Goal: Contribute content: Add original content to the website for others to see

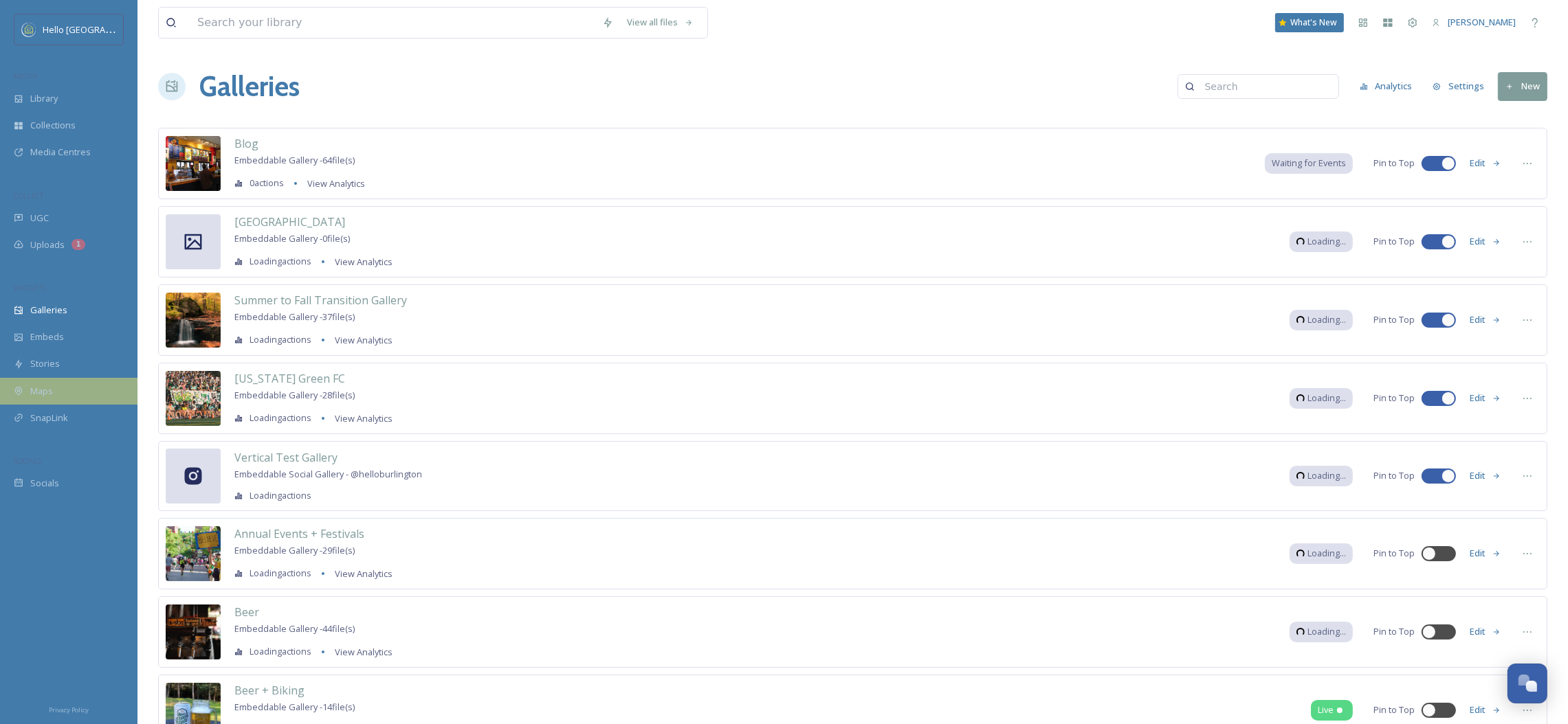
click at [66, 383] on div "Maps" at bounding box center [68, 391] width 138 height 26
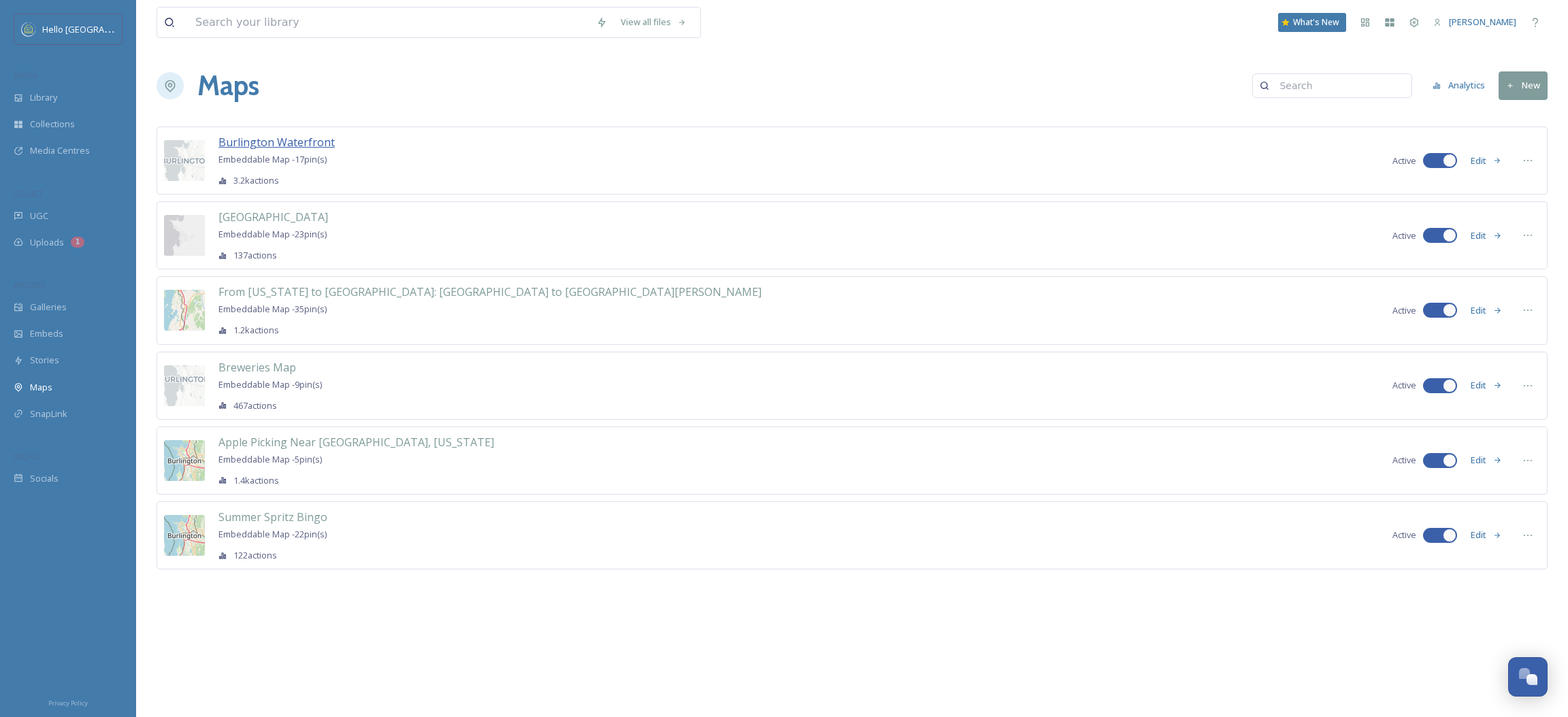
click at [281, 142] on span "Burlington Waterfront" at bounding box center [276, 142] width 116 height 15
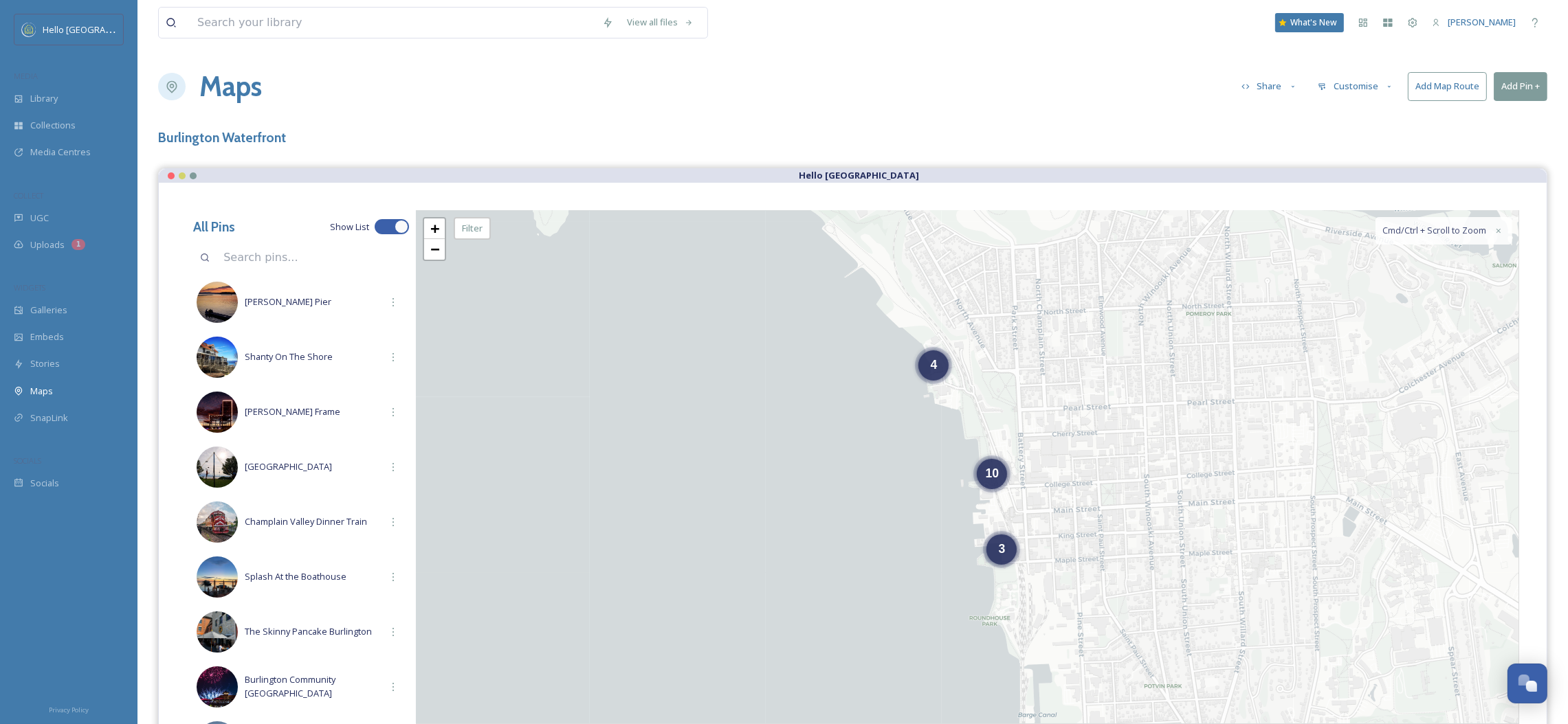
click at [1507, 89] on button "Add Pin +" at bounding box center [1520, 86] width 54 height 28
click at [1486, 118] on span "Add New Pin" at bounding box center [1481, 118] width 52 height 13
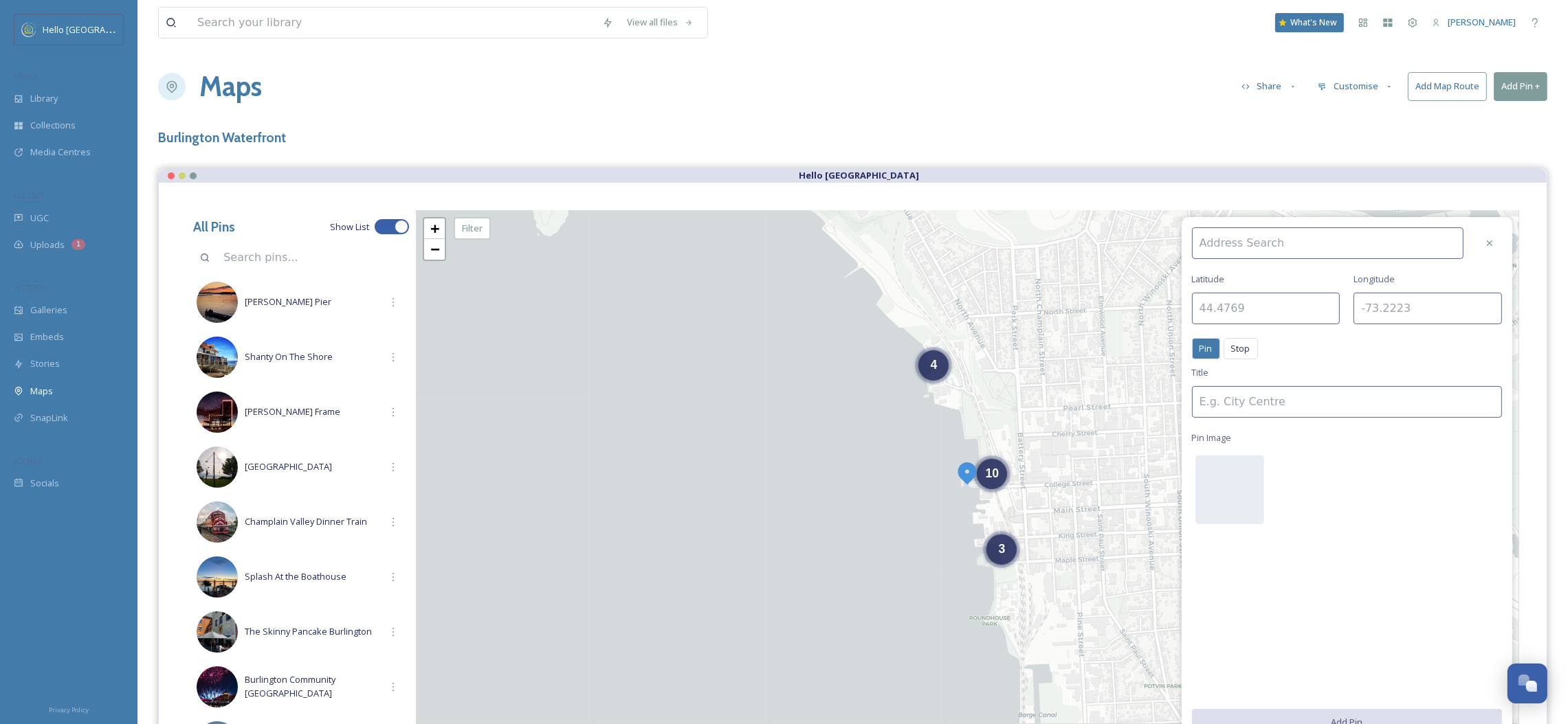
click at [1276, 245] on input at bounding box center [1327, 243] width 272 height 32
type input "Coco Goose Burlington"
click at [1298, 270] on div "Coco Goose Burlington" at bounding box center [1335, 275] width 284 height 24
type input "44.4754"
type input "-73.2191"
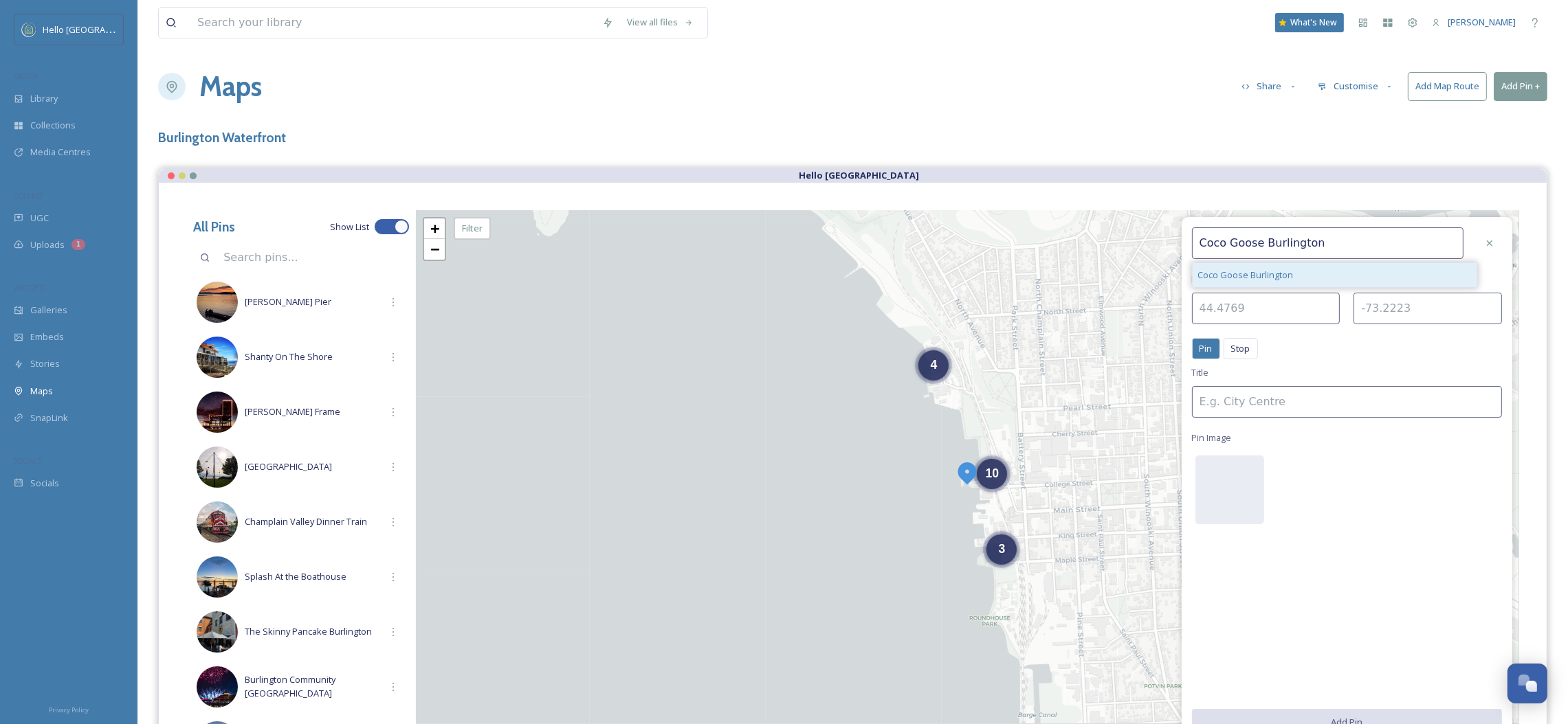
type input "Coco Goose Burlington"
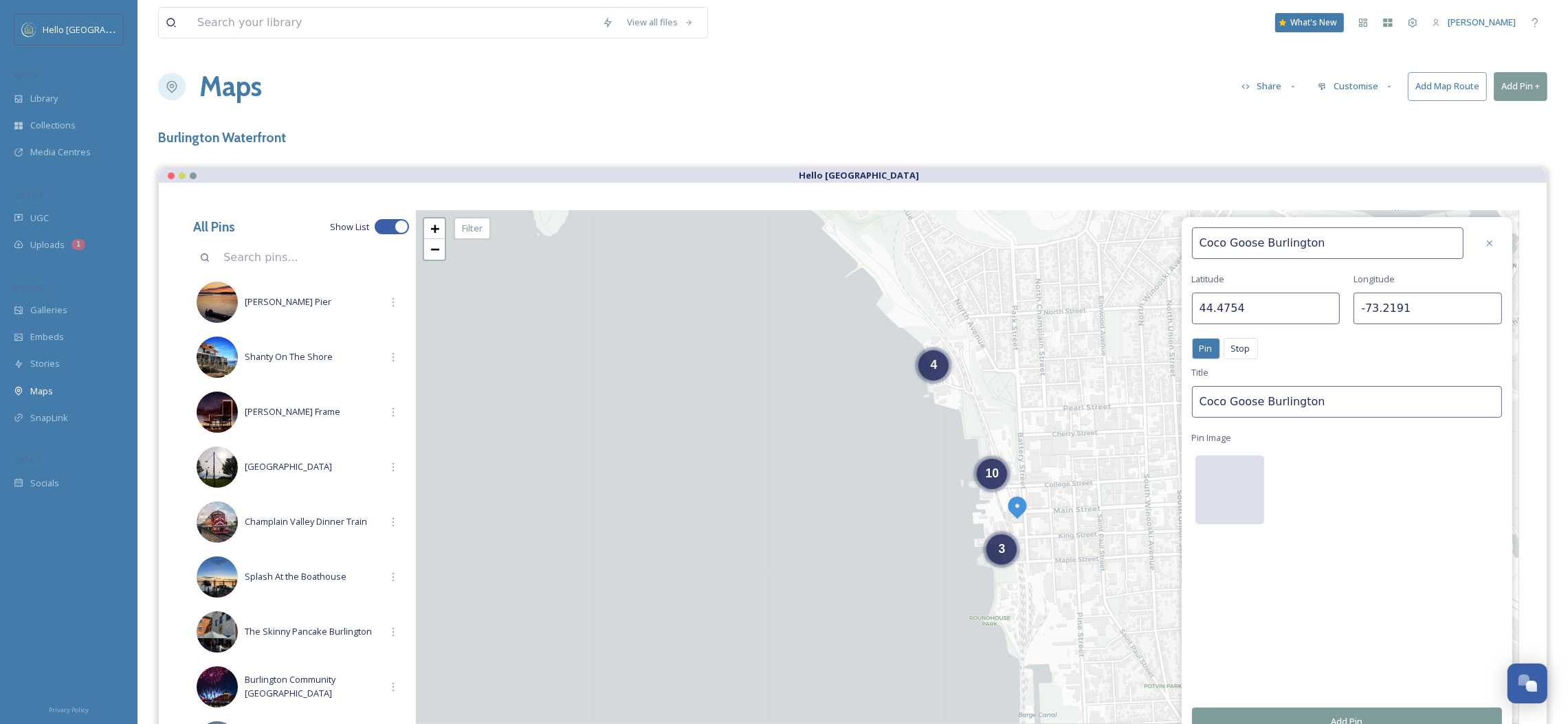
click at [1230, 475] on div at bounding box center [1229, 489] width 68 height 68
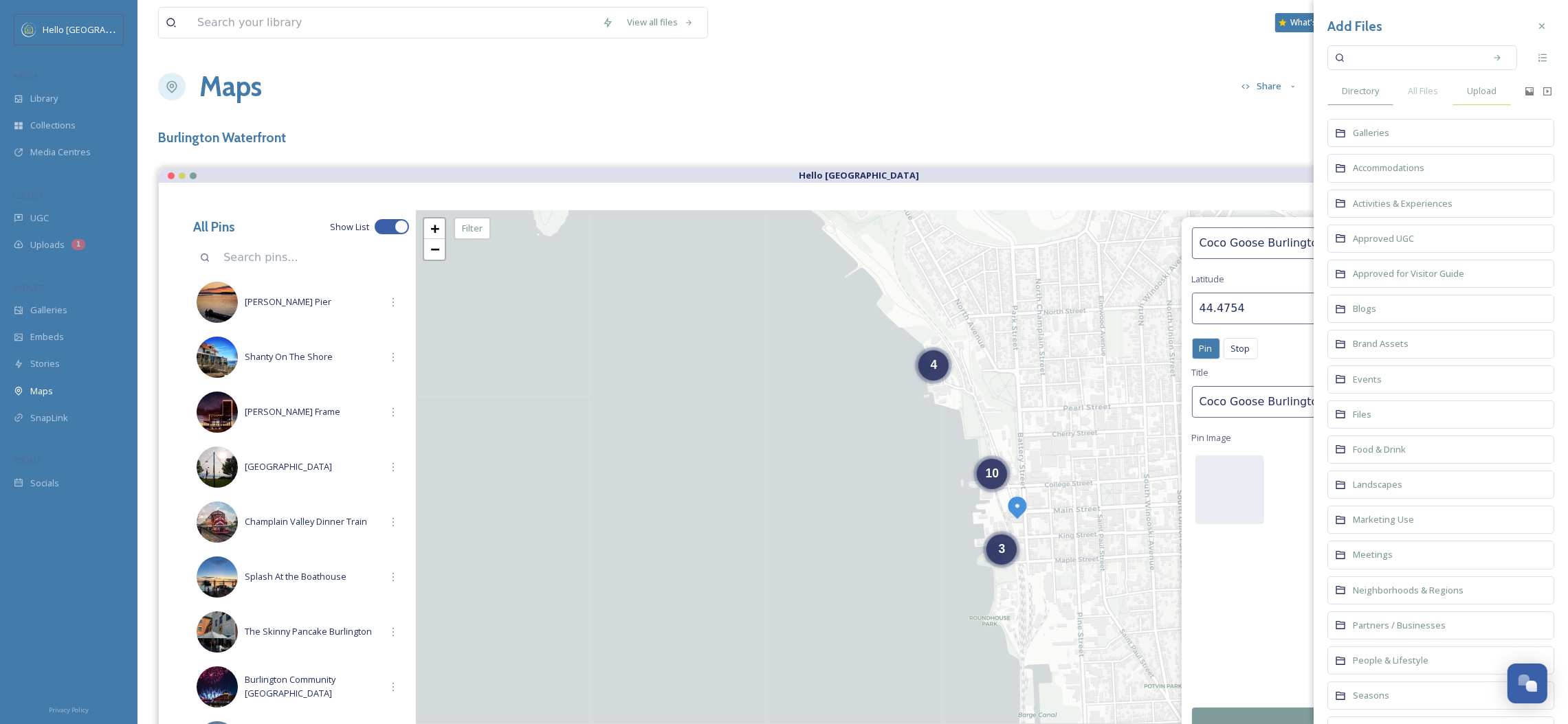
click at [1483, 89] on span "Upload" at bounding box center [1481, 91] width 29 height 13
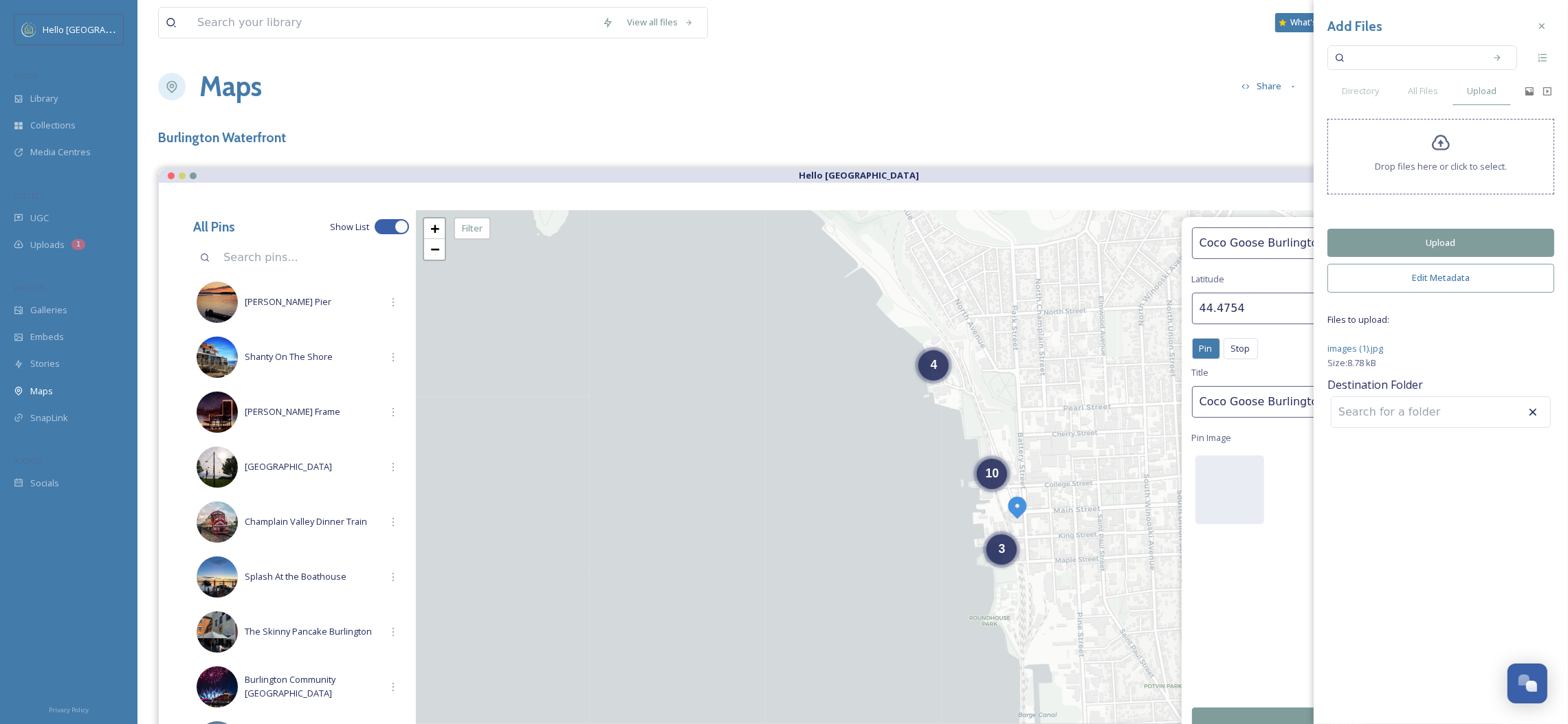
click at [1471, 235] on button "Upload" at bounding box center [1440, 242] width 227 height 28
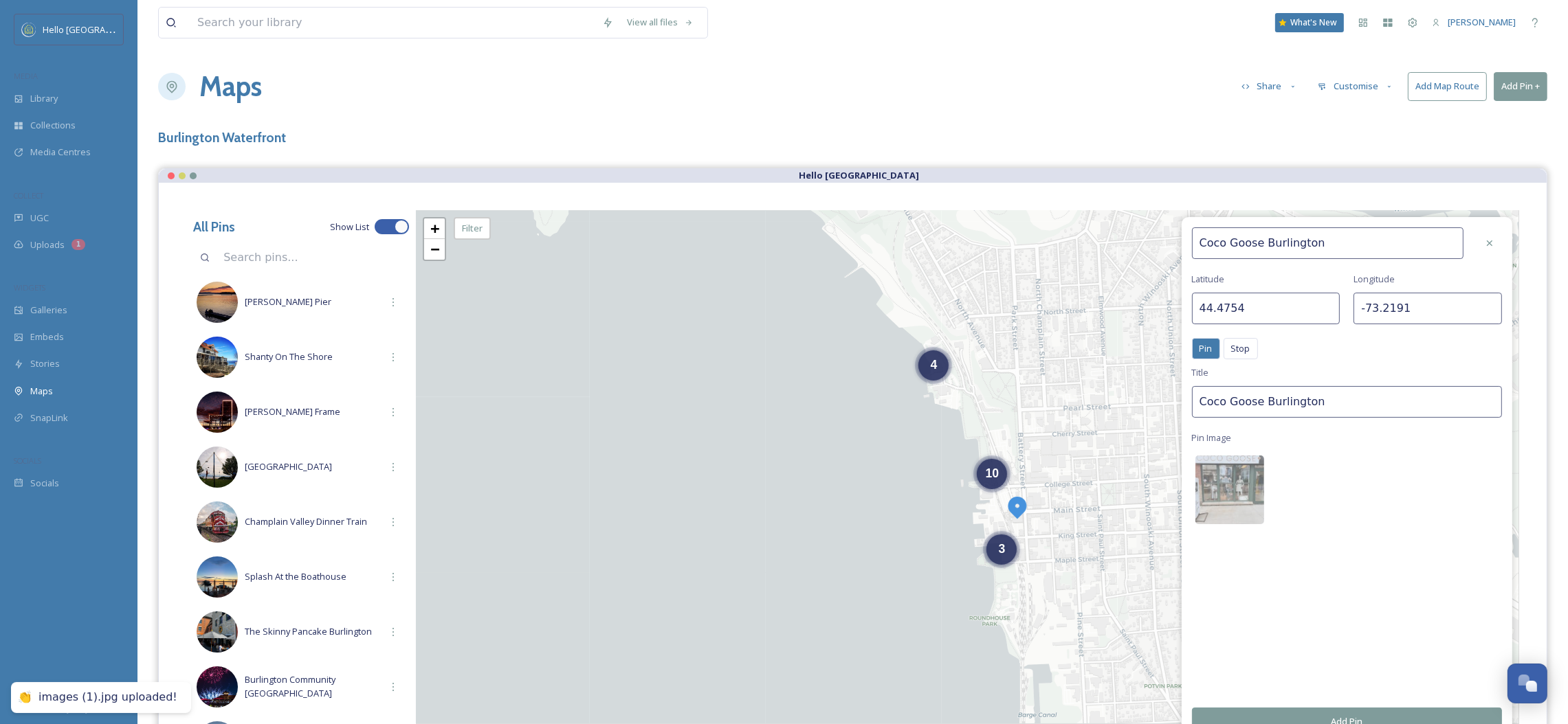
click at [1335, 712] on button "Add Pin" at bounding box center [1347, 721] width 310 height 28
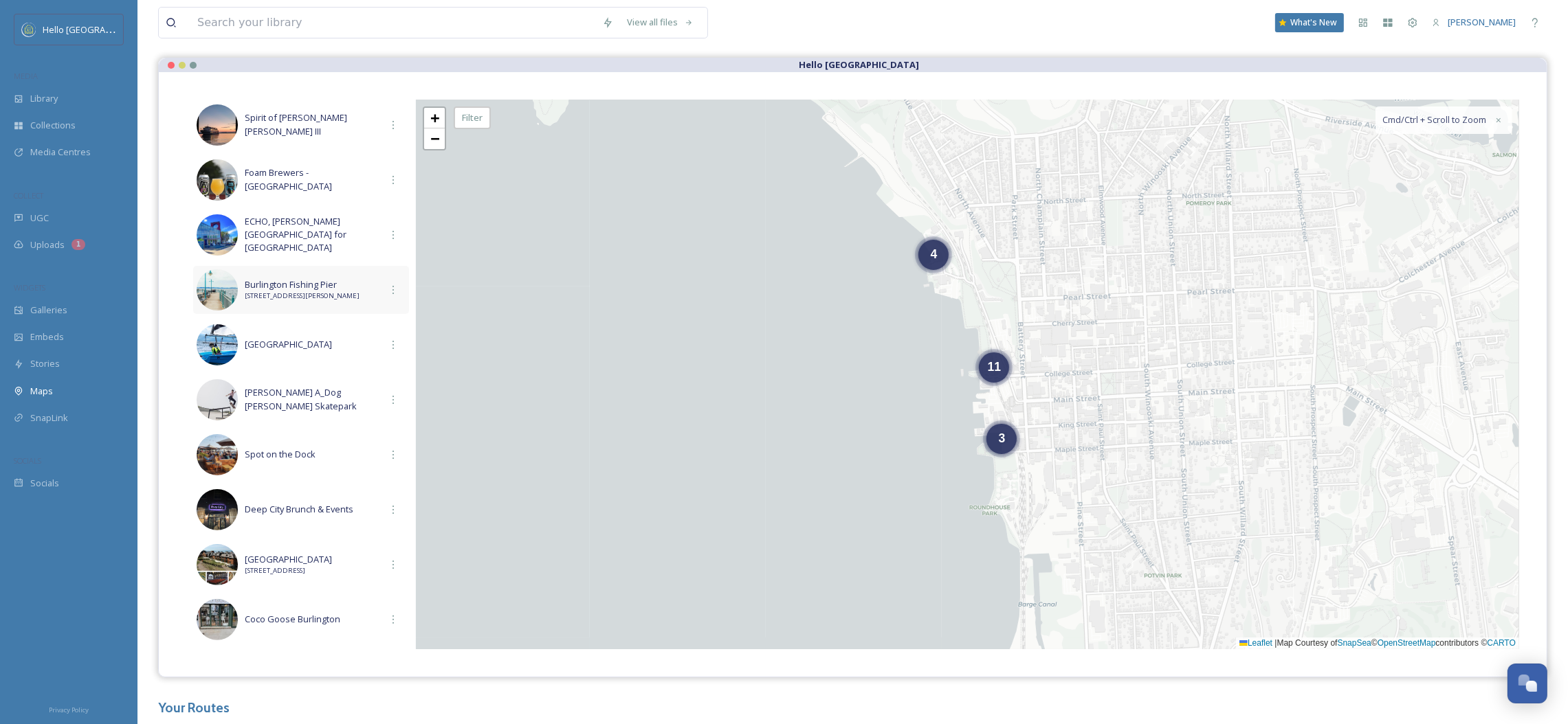
scroll to position [172, 0]
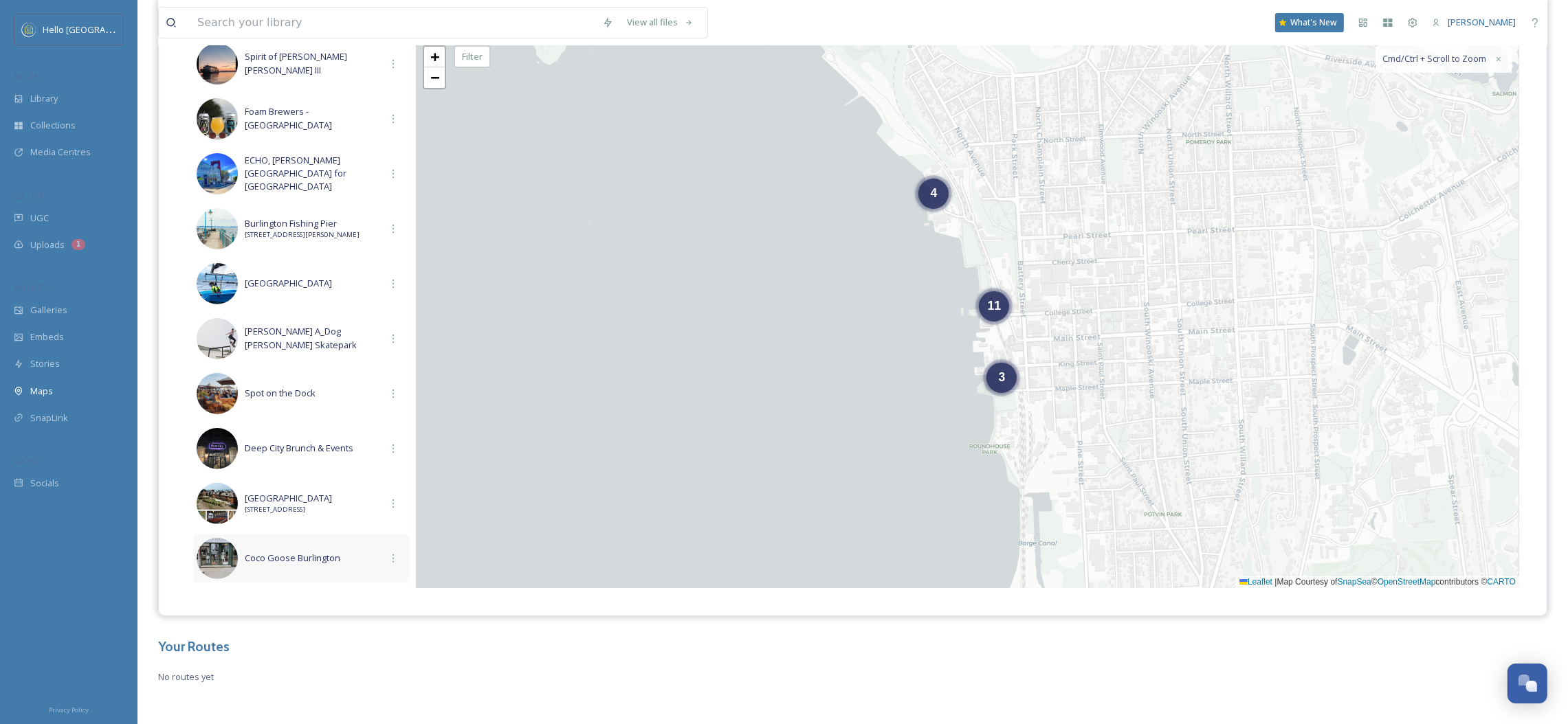
click at [283, 544] on div "Coco Goose Burlington" at bounding box center [301, 558] width 216 height 48
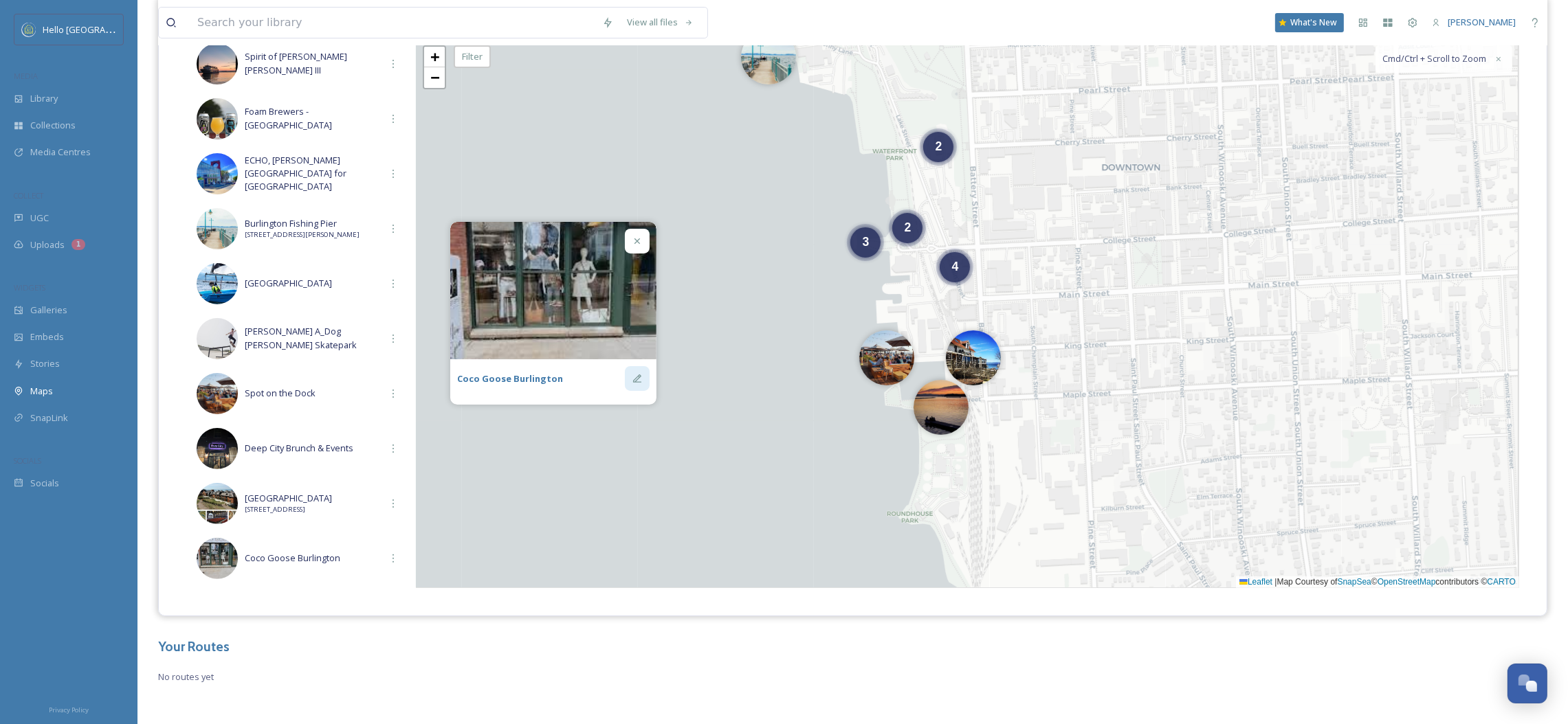
click at [630, 387] on div at bounding box center [637, 378] width 25 height 25
click at [646, 382] on div at bounding box center [637, 378] width 25 height 25
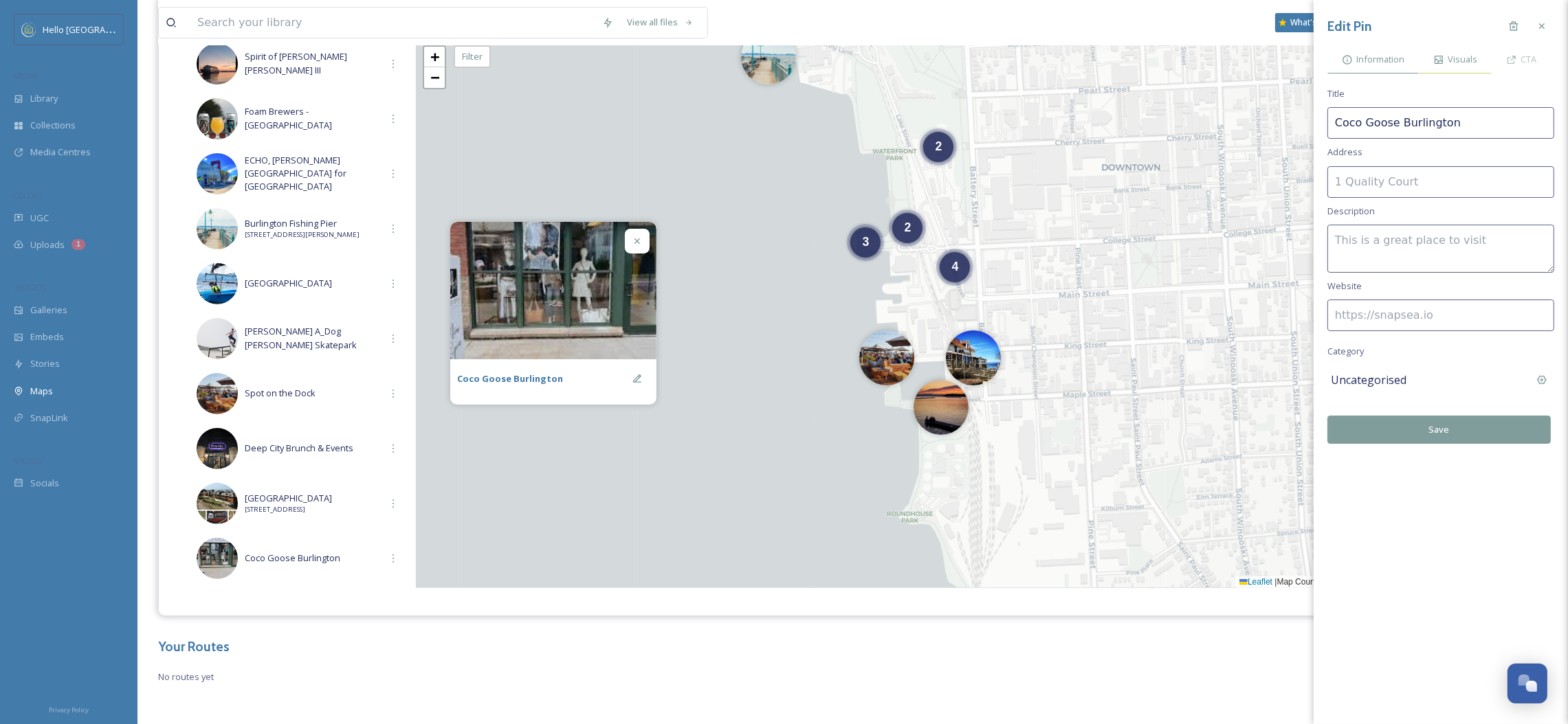
click at [1440, 67] on div "Visuals" at bounding box center [1455, 59] width 73 height 28
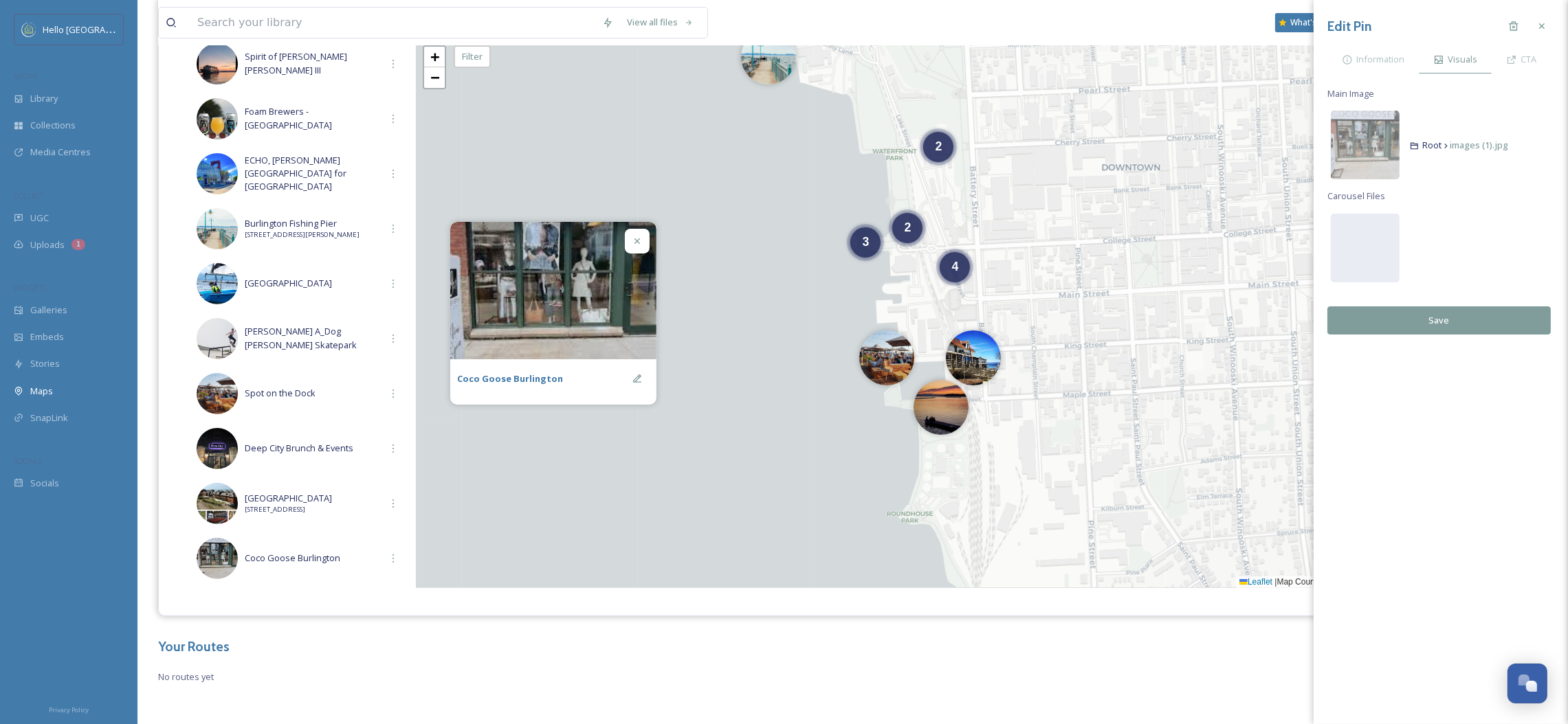
click at [1320, 55] on div "Edit Pin Information Visuals CTA Main Image Root images (1).jpg Carousel Files …" at bounding box center [1440, 174] width 254 height 348
click at [1337, 56] on div "Information" at bounding box center [1373, 59] width 91 height 28
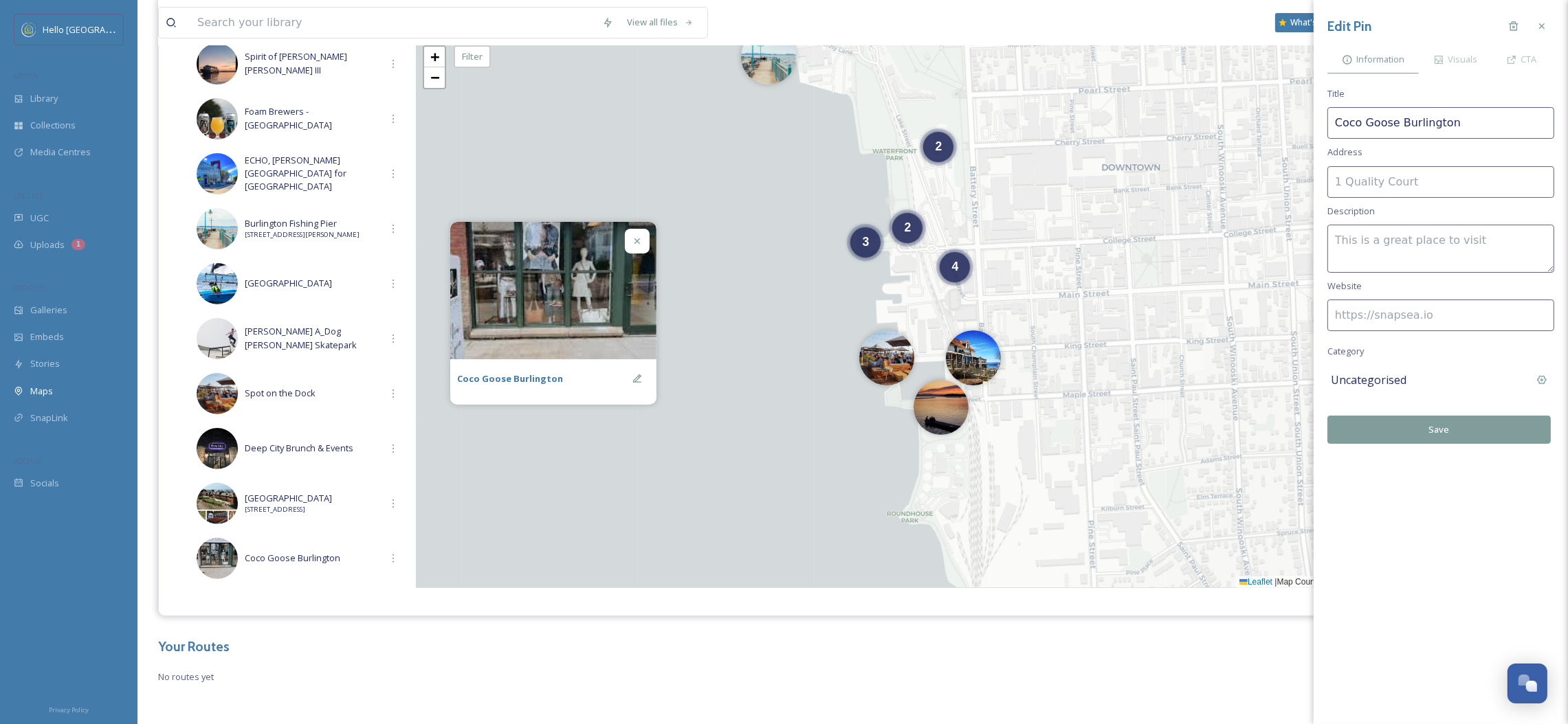
click at [1383, 242] on textarea at bounding box center [1440, 249] width 227 height 48
paste textarea "odern women's clothing store with the latest styles of clothing, denim, shoes, …"
click at [1360, 238] on textarea "odern women's clothing store with the latest styles of clothing, denim, shoes, …" at bounding box center [1440, 249] width 227 height 48
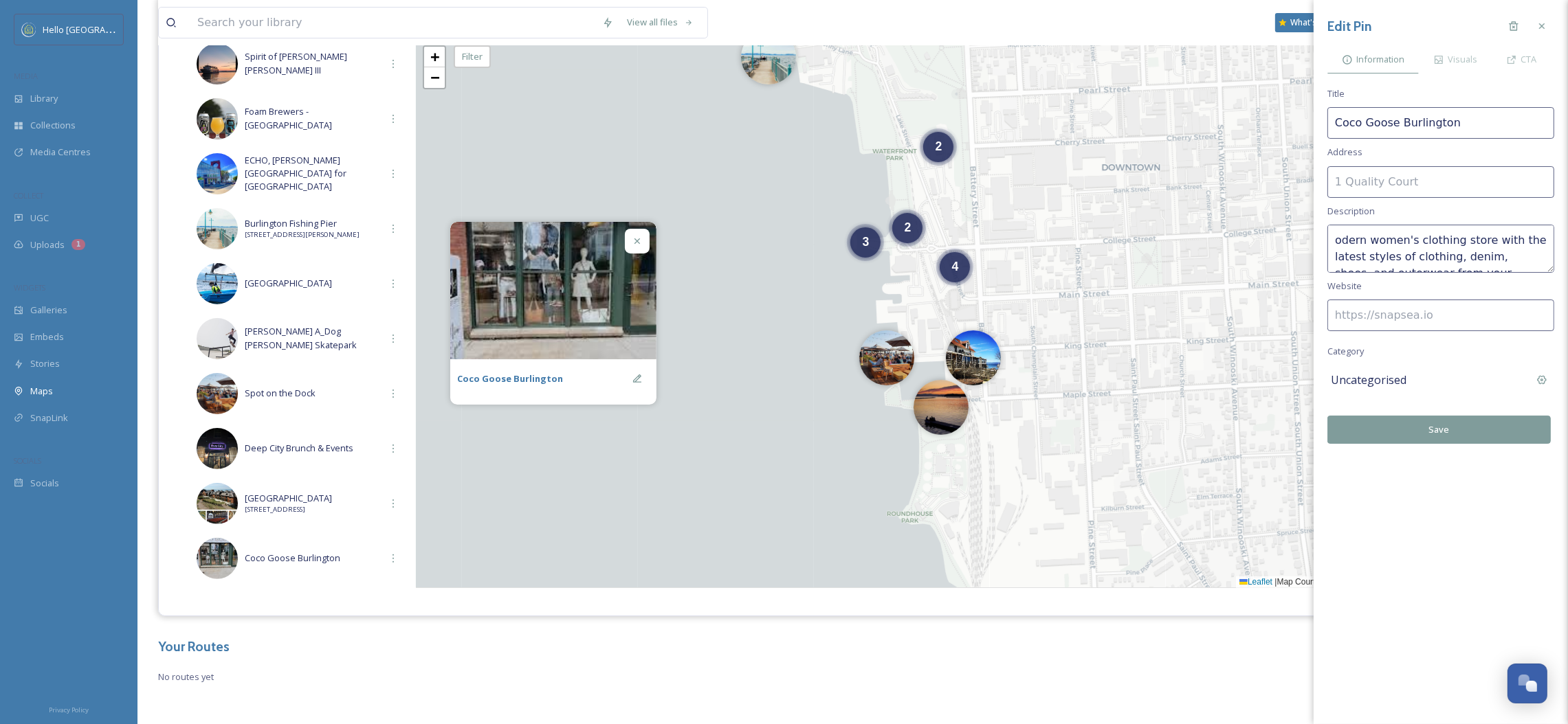
click at [1341, 240] on textarea "odern women's clothing store with the latest styles of clothing, denim, shoes, …" at bounding box center [1440, 249] width 227 height 48
type textarea "A modern women's clothing store with the latest styles of clothing, denim, shoe…"
click at [1366, 314] on input at bounding box center [1440, 315] width 227 height 32
paste input "[URL][DOMAIN_NAME]"
type input "[URL][DOMAIN_NAME]"
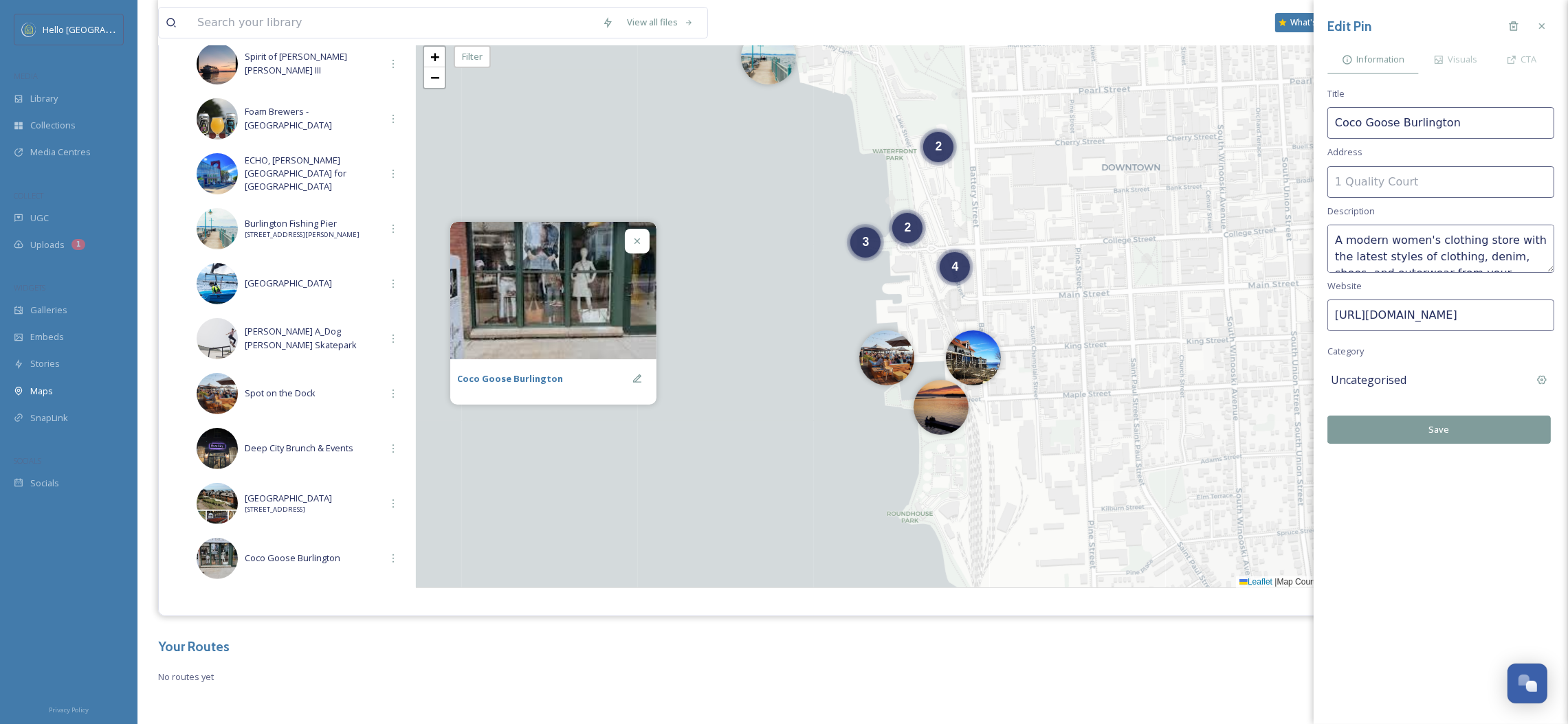
click at [1346, 193] on input at bounding box center [1440, 182] width 227 height 32
type input "[STREET_ADDRESS]"
click at [1379, 440] on button "Save" at bounding box center [1439, 429] width 223 height 28
click at [1378, 437] on button "Save" at bounding box center [1439, 429] width 223 height 28
click at [1446, 56] on div "Visuals" at bounding box center [1455, 59] width 73 height 28
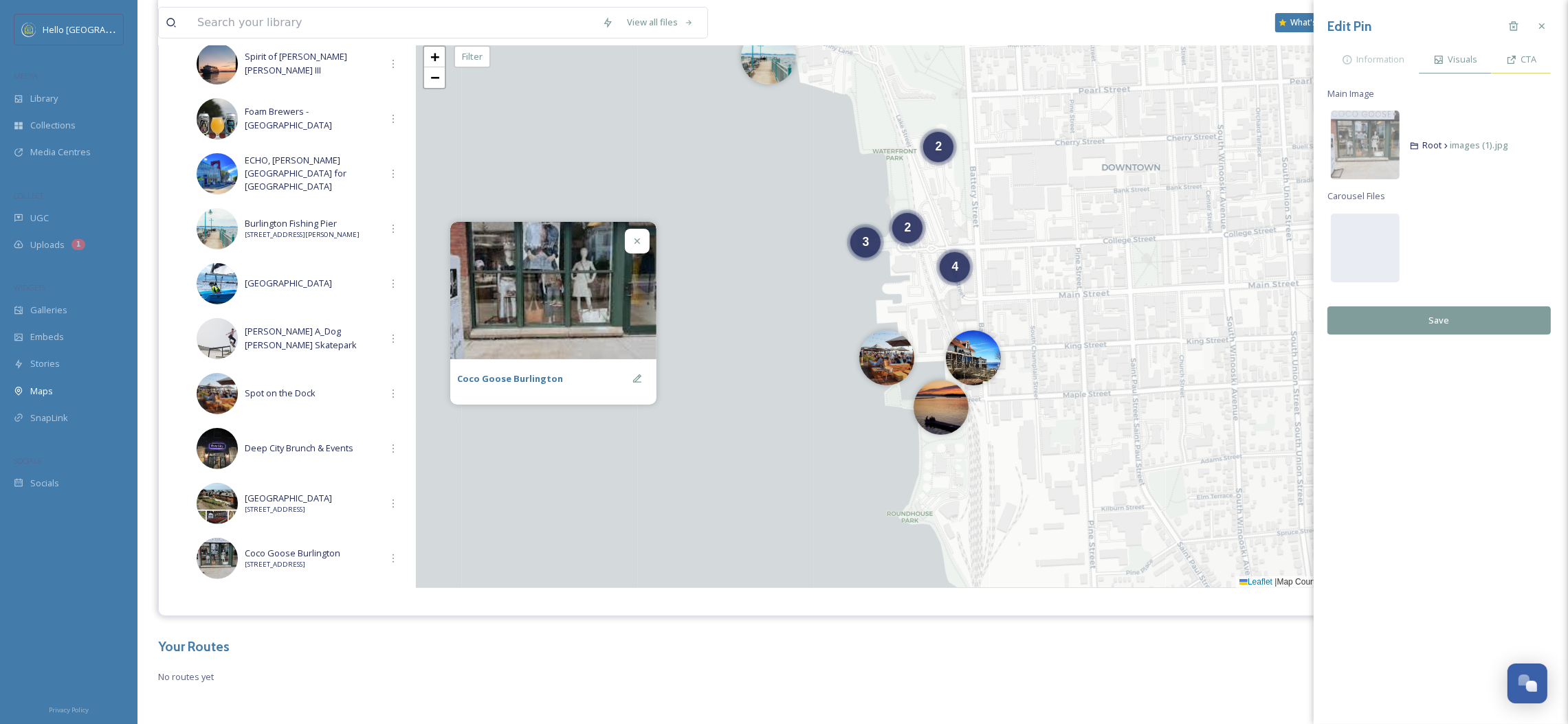
click at [1515, 56] on icon at bounding box center [1511, 59] width 8 height 8
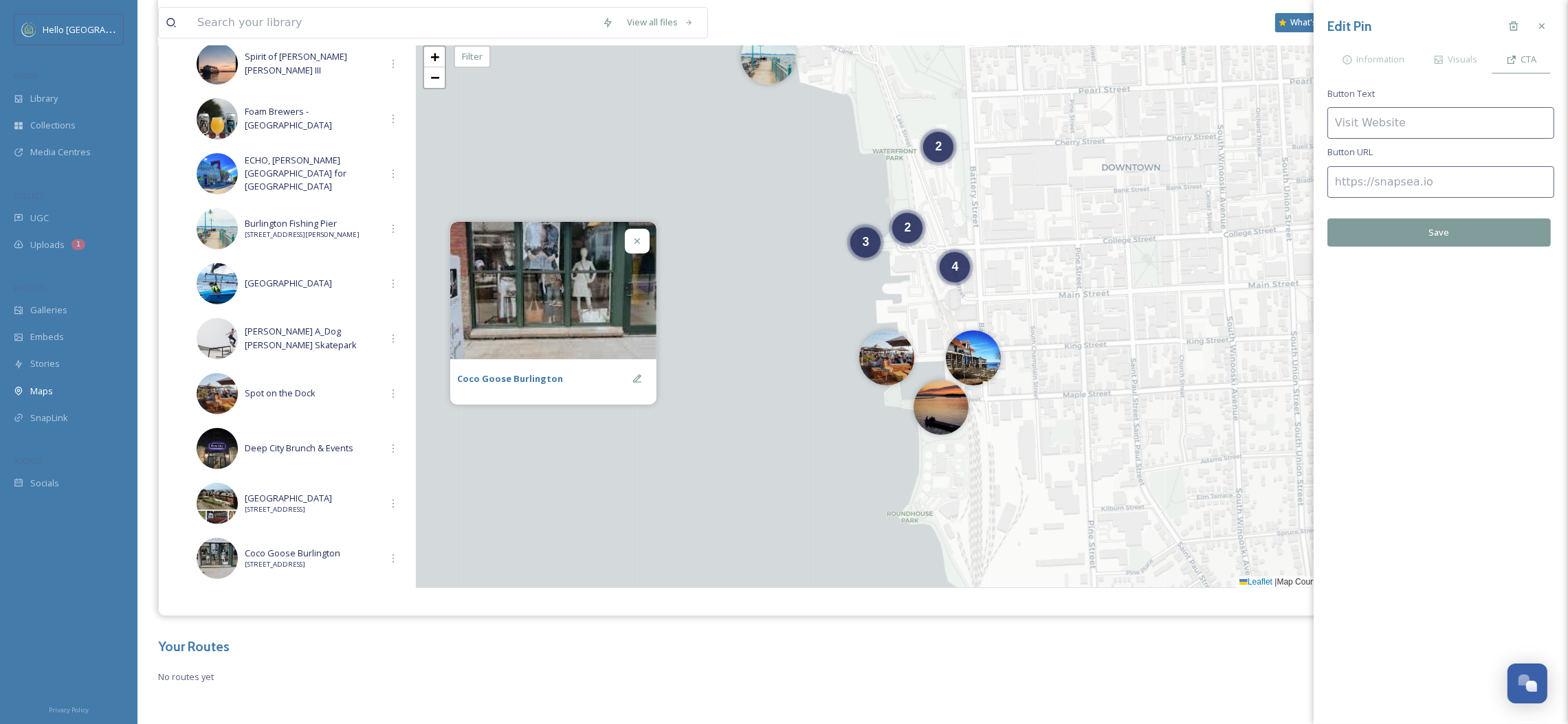
click at [1424, 117] on input at bounding box center [1440, 123] width 227 height 32
click at [1406, 186] on input at bounding box center [1440, 182] width 227 height 32
paste input "[URL][DOMAIN_NAME]"
type input "[URL][DOMAIN_NAME]"
click at [1412, 226] on button "Save" at bounding box center [1439, 232] width 223 height 28
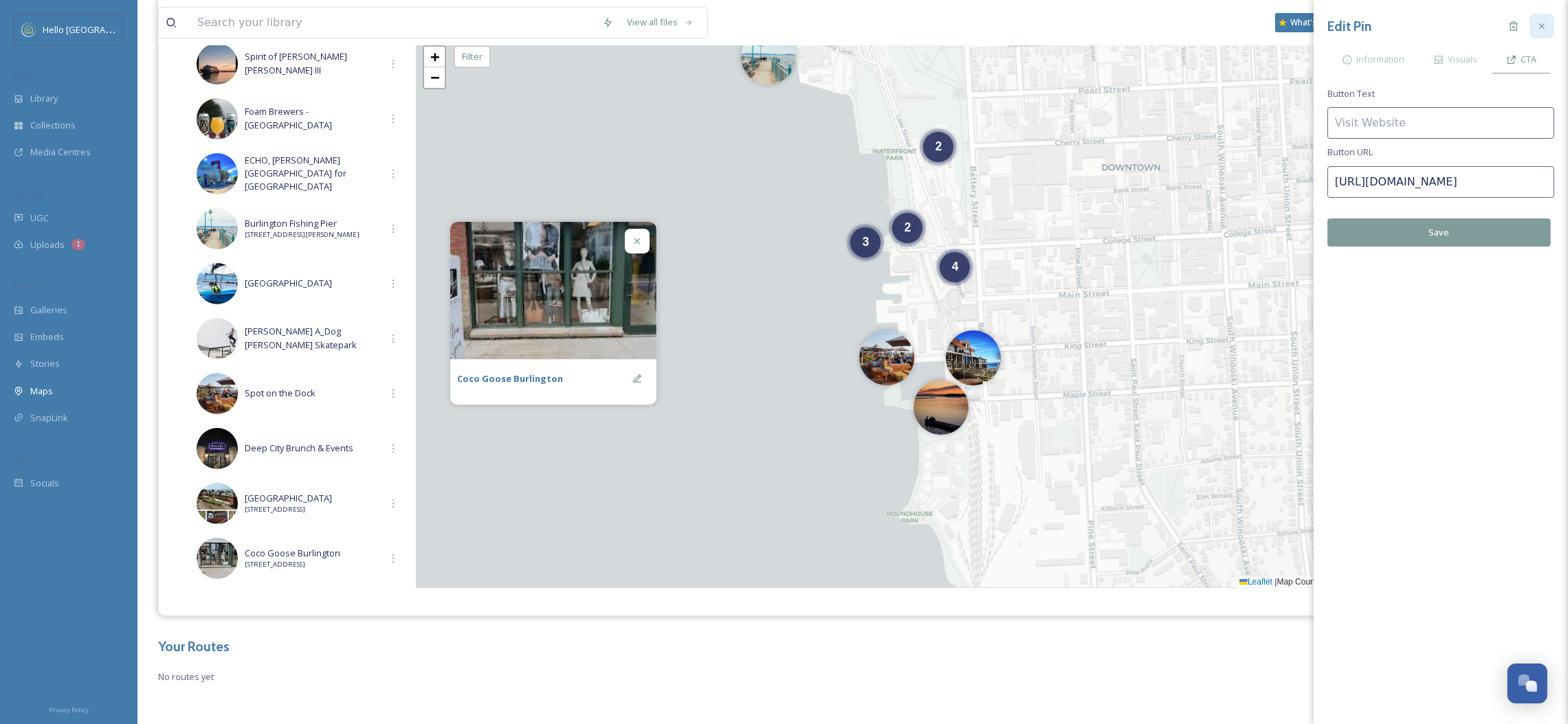
click at [1549, 26] on div at bounding box center [1541, 25] width 25 height 25
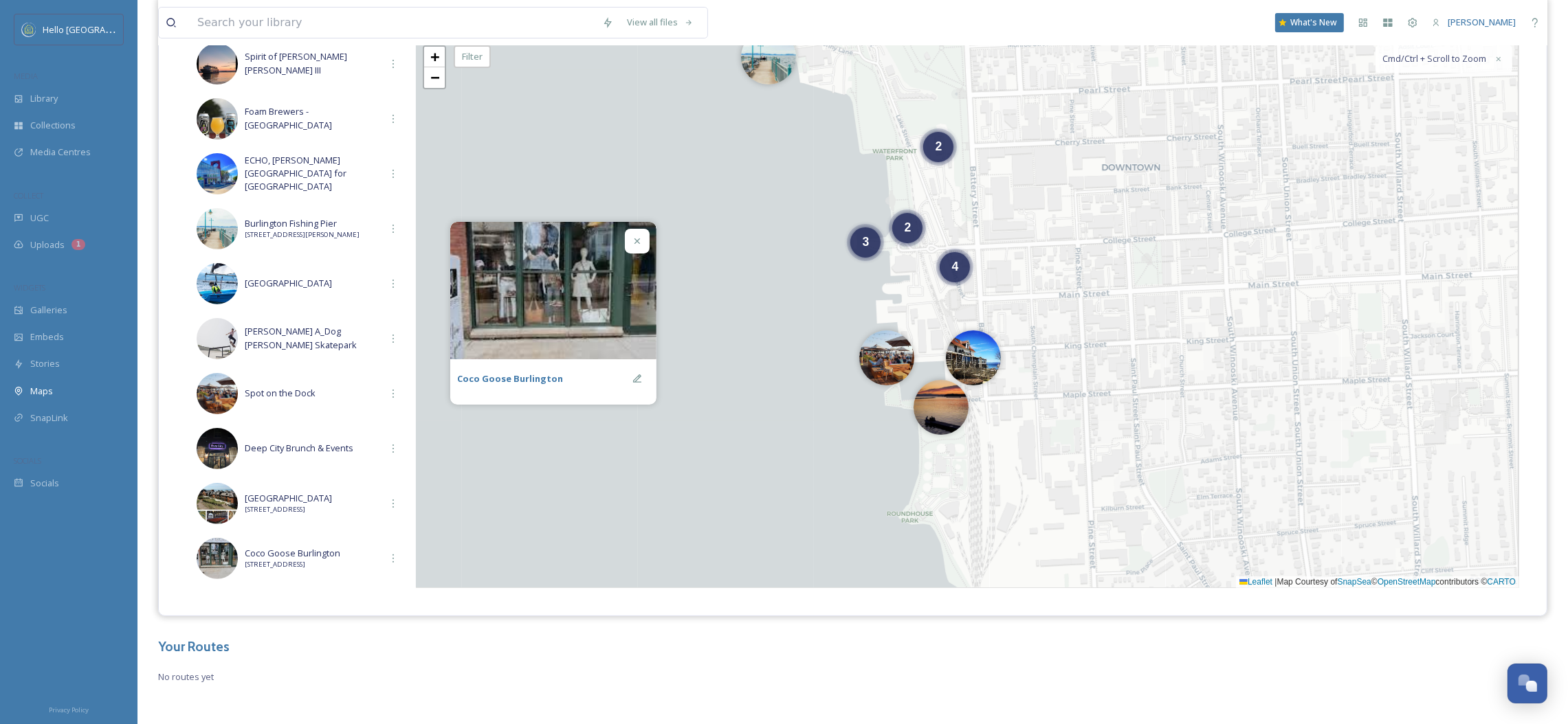
click at [641, 247] on div at bounding box center [637, 240] width 25 height 25
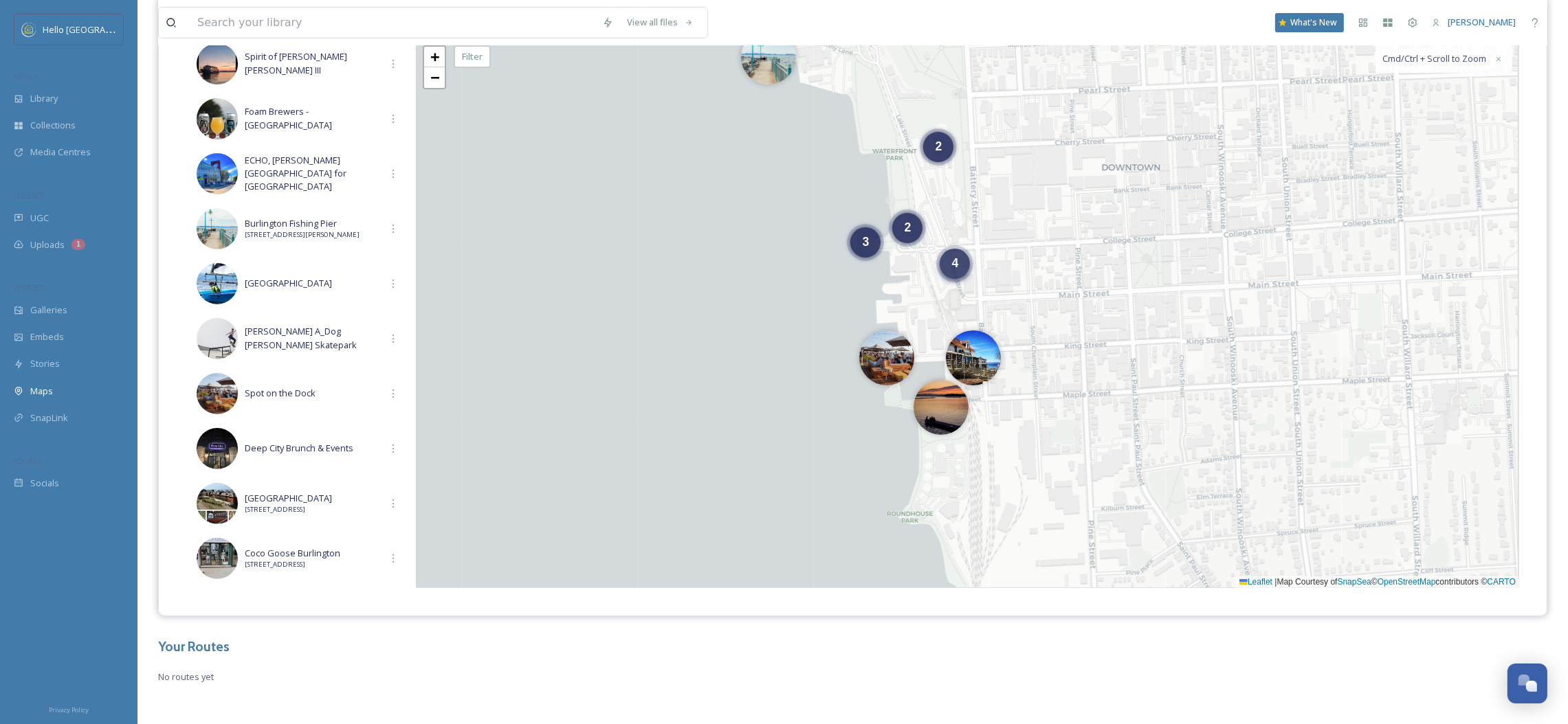
click at [951, 270] on div "4" at bounding box center [954, 263] width 30 height 30
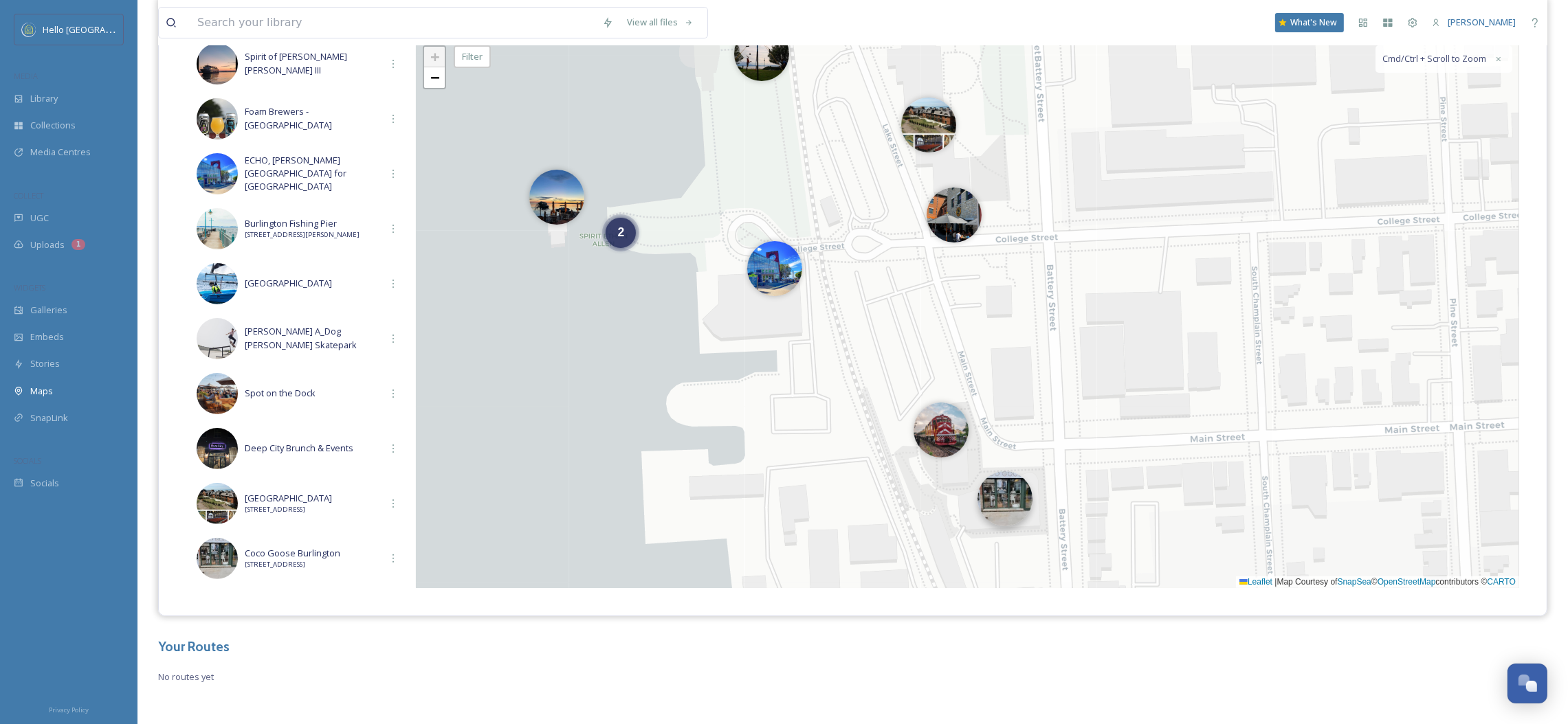
click at [1009, 506] on div at bounding box center [1005, 498] width 55 height 55
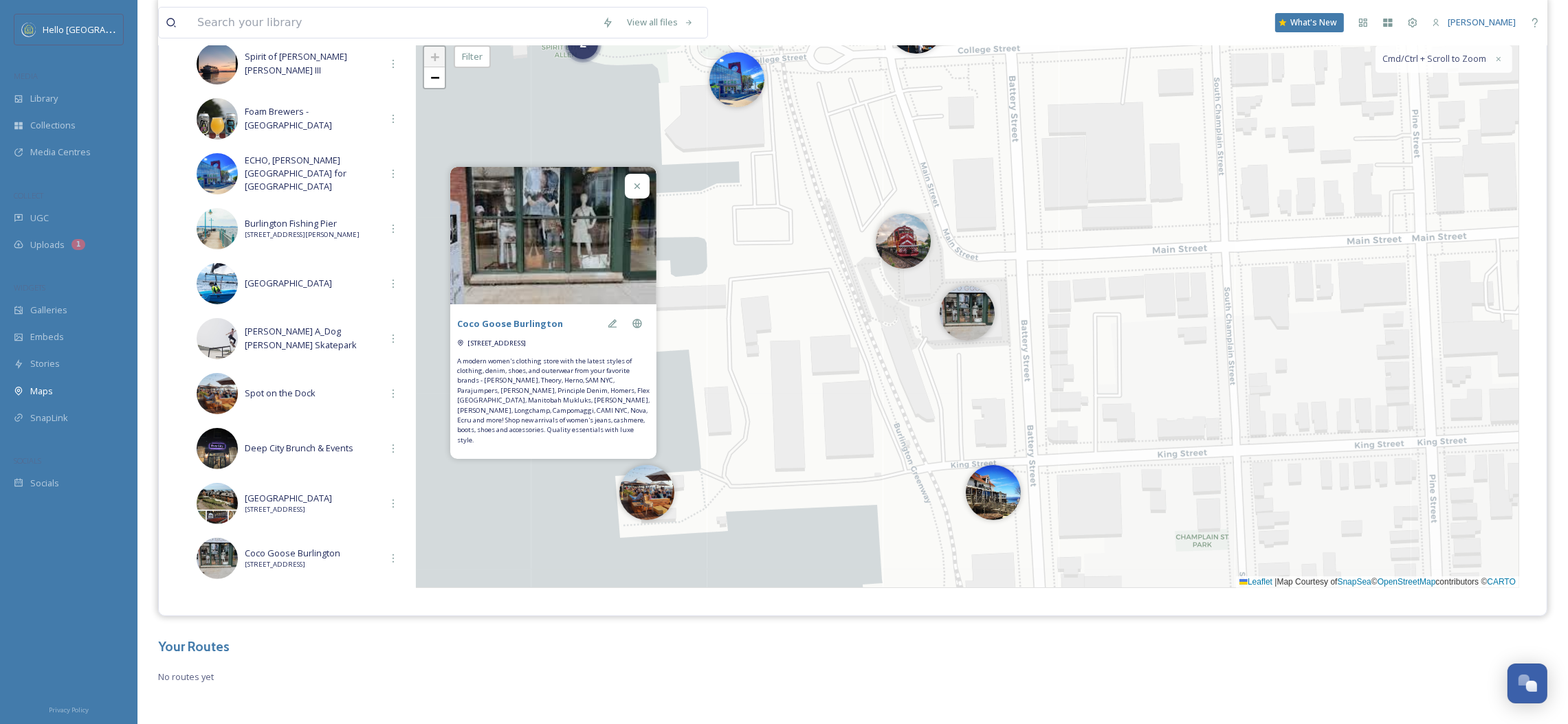
click at [642, 192] on div at bounding box center [637, 186] width 25 height 25
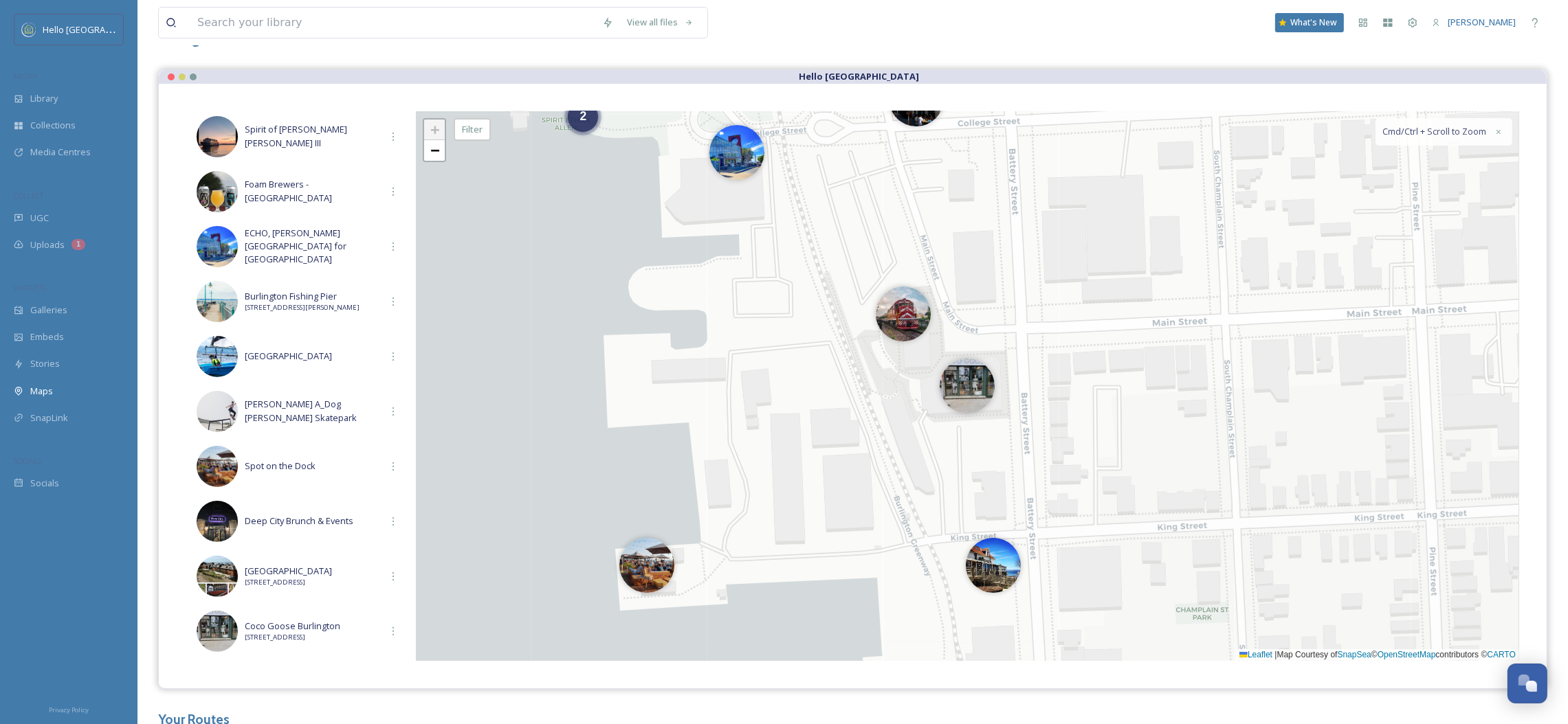
scroll to position [172, 0]
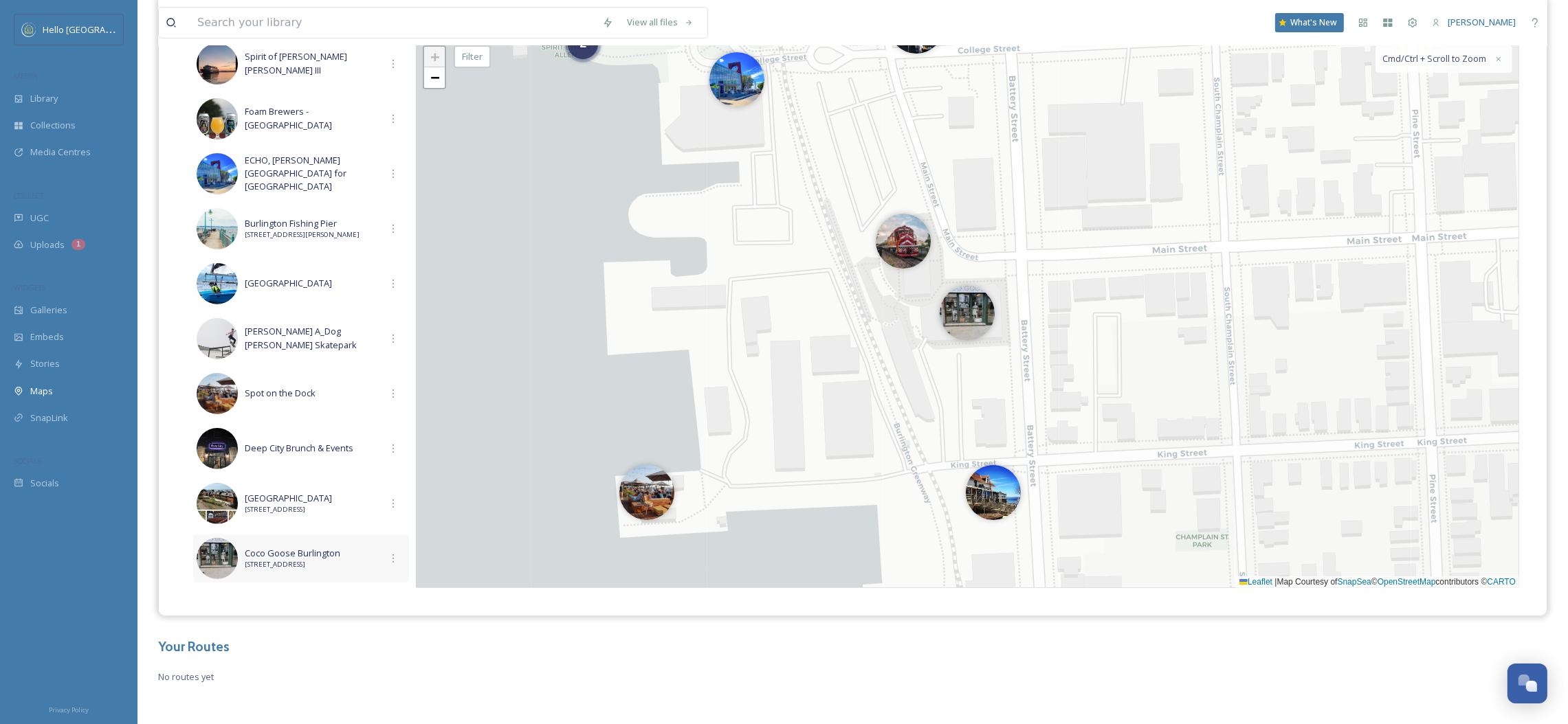
click at [298, 572] on div "Coco Goose [GEOGRAPHIC_DATA][STREET_ADDRESS][GEOGRAPHIC_DATA]" at bounding box center [301, 558] width 216 height 48
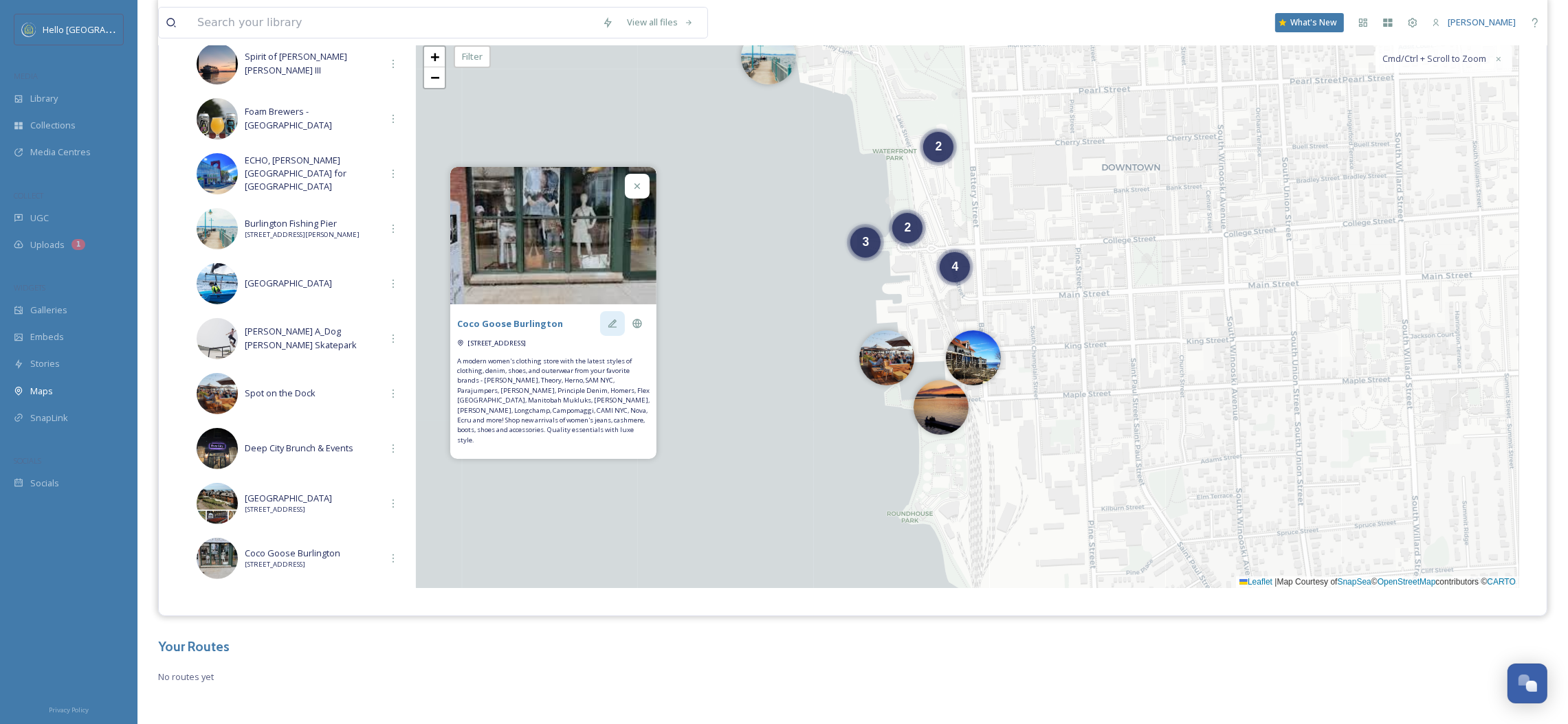
click at [603, 340] on div "Coco Goose Burlington [STREET_ADDRESS] A modern women's clothing store with the…" at bounding box center [553, 382] width 206 height 155
click at [606, 331] on div at bounding box center [612, 323] width 25 height 25
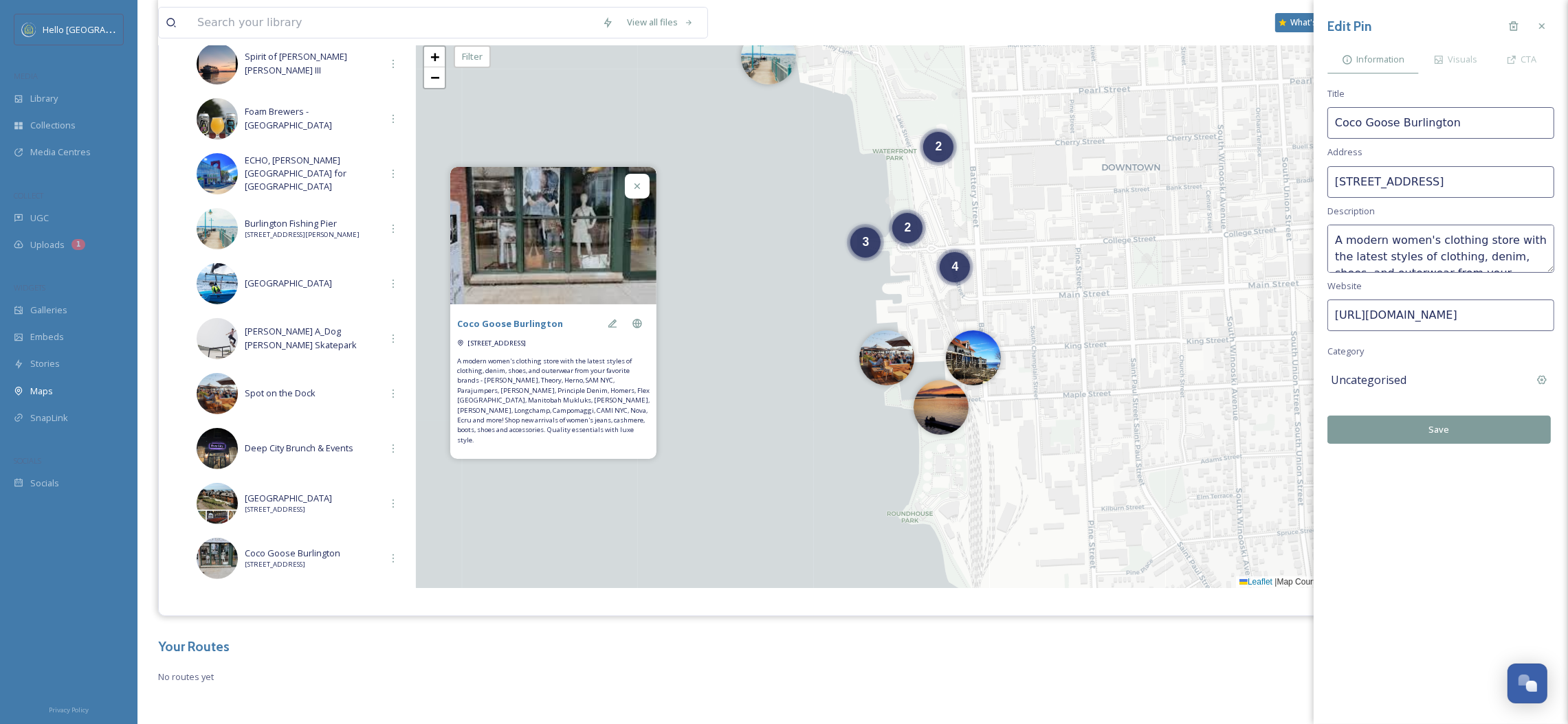
click at [1380, 239] on textarea "A modern women's clothing store with the latest styles of clothing, denim, shoe…" at bounding box center [1440, 249] width 227 height 48
